Goal: Find contact information: Find contact information

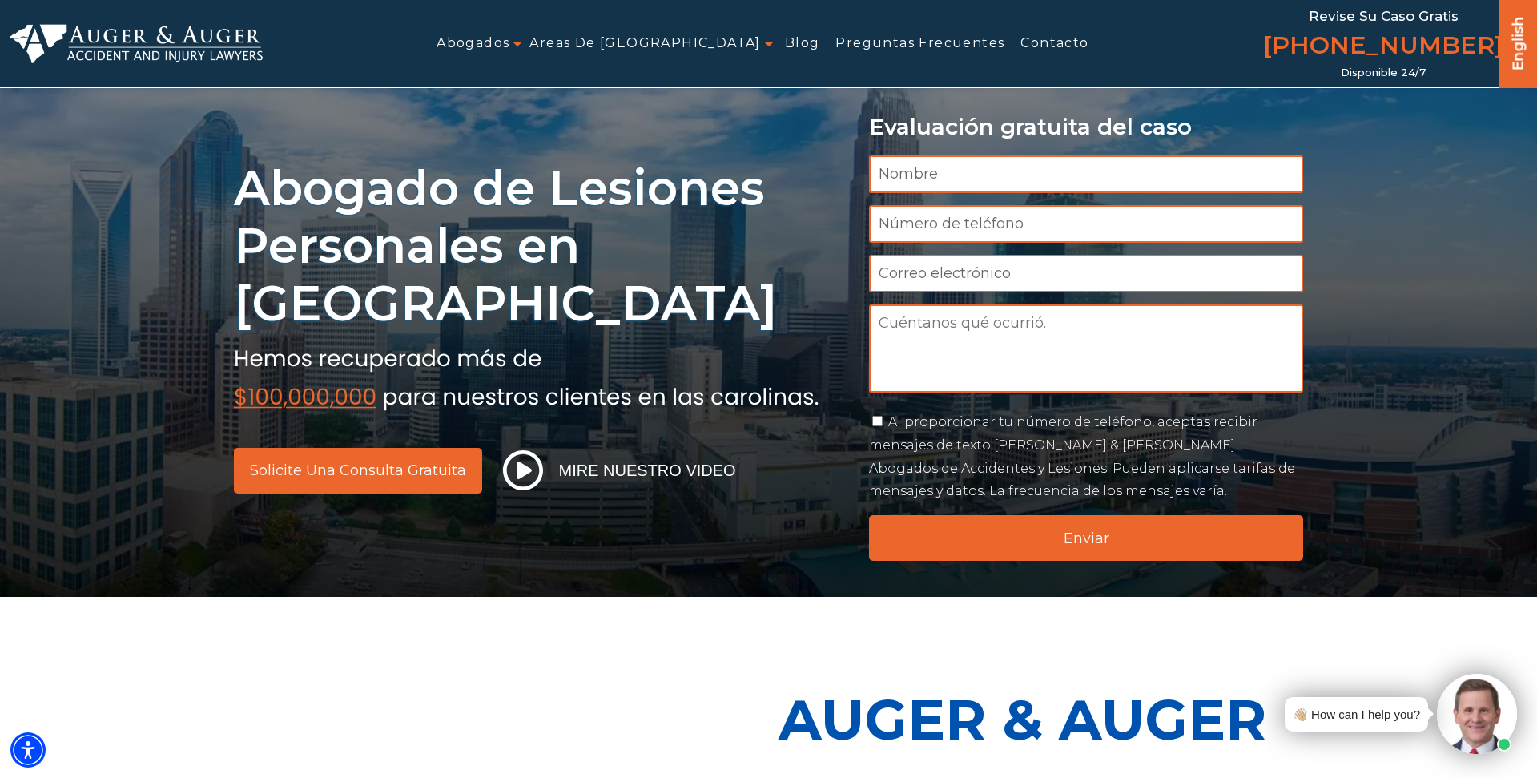
click at [42, 242] on div "Abogado de Lesiones Personales en Carolina Solicite una consulta gratuita Mire …" at bounding box center [768, 298] width 1537 height 597
